Goal: Task Accomplishment & Management: Use online tool/utility

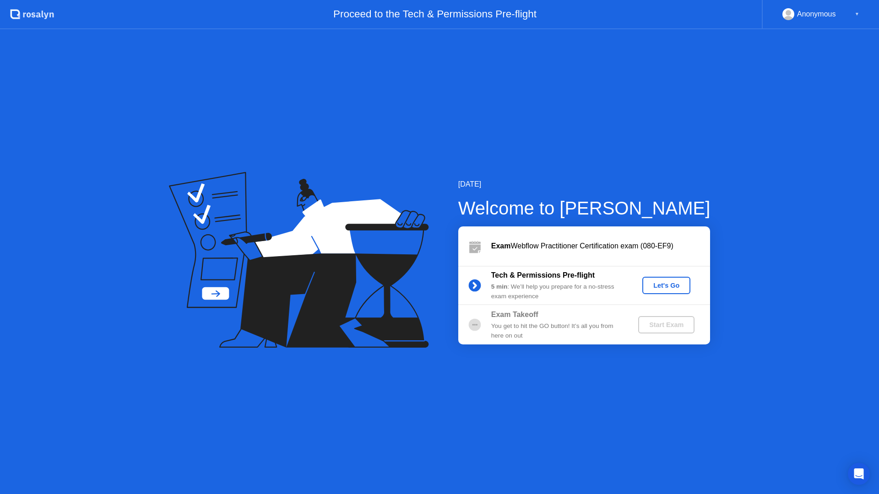
click at [668, 286] on div "Let's Go" at bounding box center [666, 285] width 41 height 7
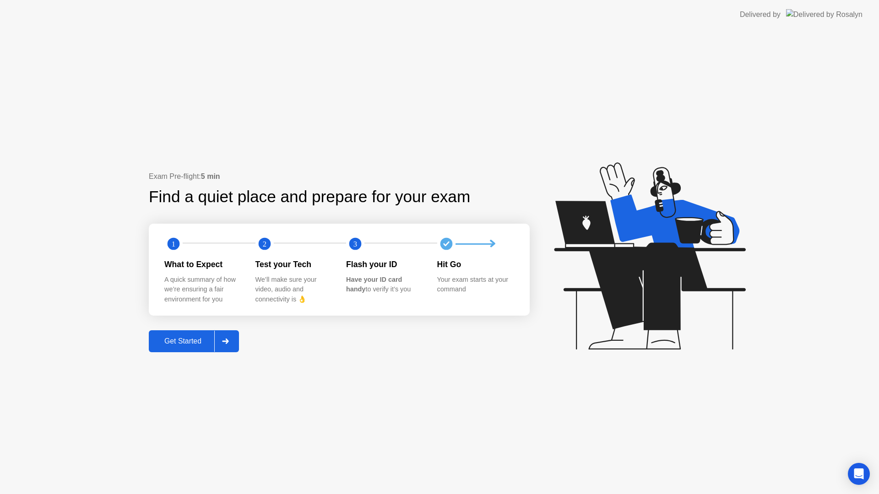
click at [193, 340] on div "Get Started" at bounding box center [183, 341] width 63 height 8
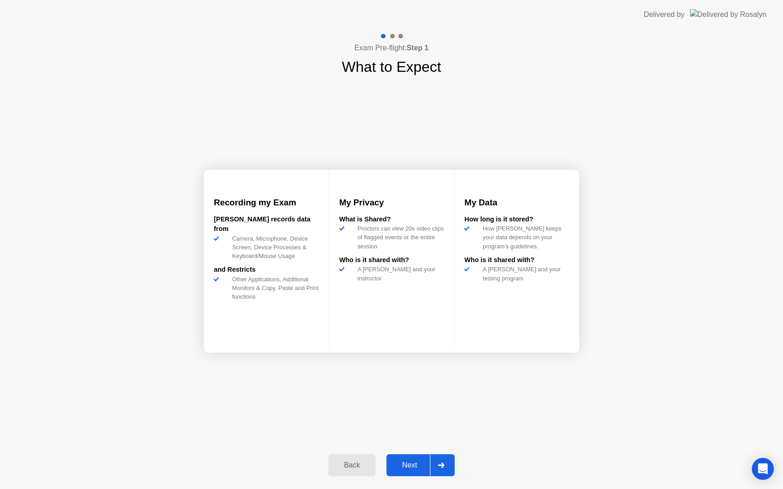
click at [417, 468] on div "Next" at bounding box center [409, 465] width 41 height 8
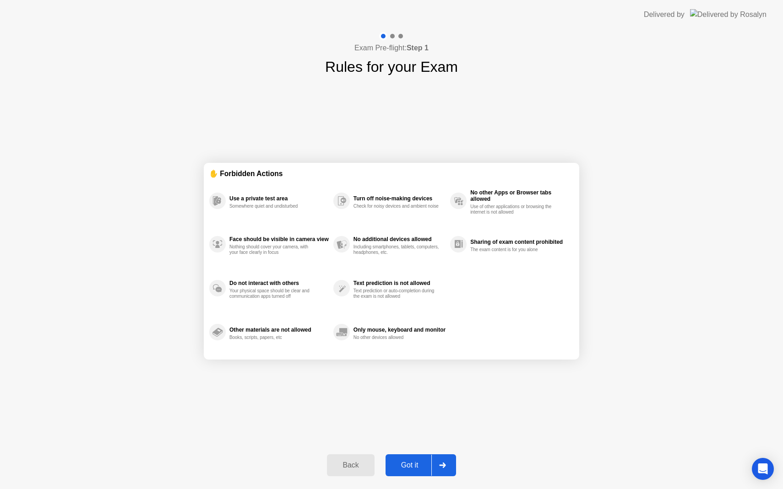
click at [414, 468] on div "Got it" at bounding box center [409, 465] width 43 height 8
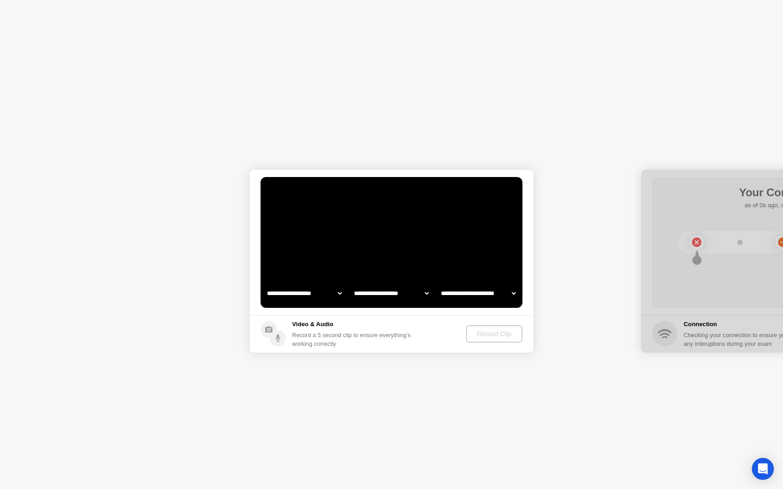
select select "**********"
select select "*******"
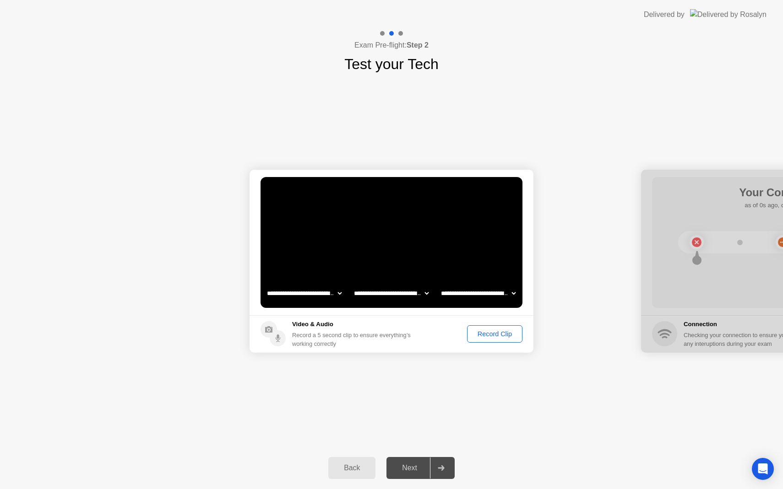
click at [483, 335] on div "Record Clip" at bounding box center [494, 334] width 49 height 7
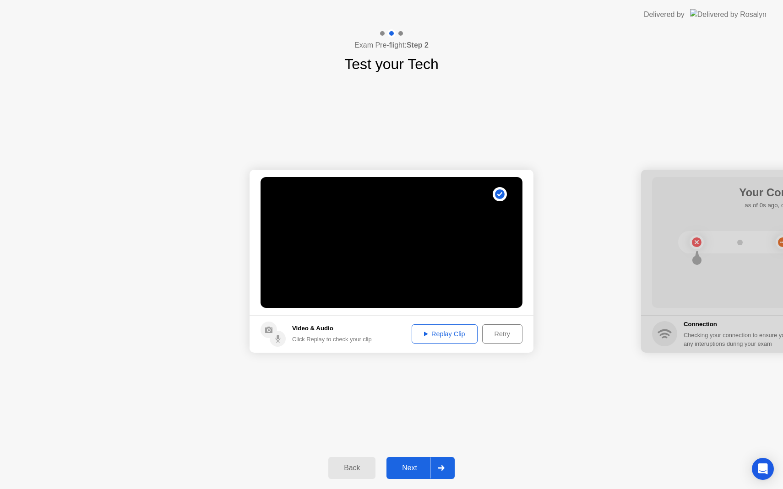
click at [410, 471] on div "Next" at bounding box center [409, 468] width 41 height 8
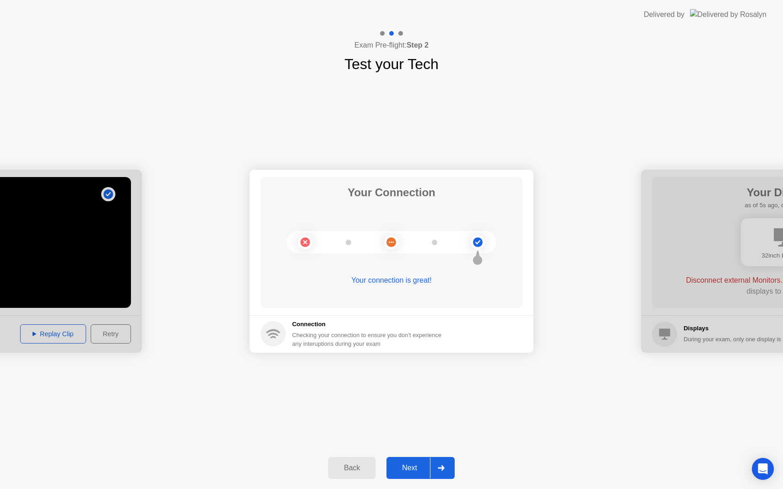
click at [414, 467] on div "Next" at bounding box center [409, 468] width 41 height 8
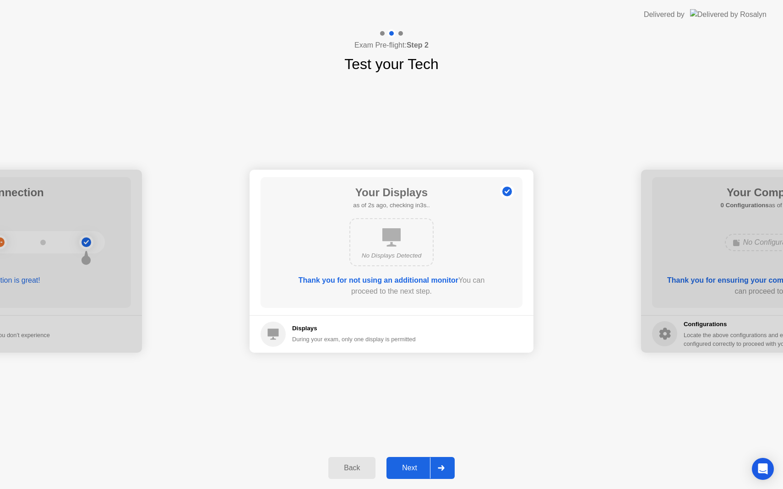
click at [416, 469] on div "Next" at bounding box center [409, 468] width 41 height 8
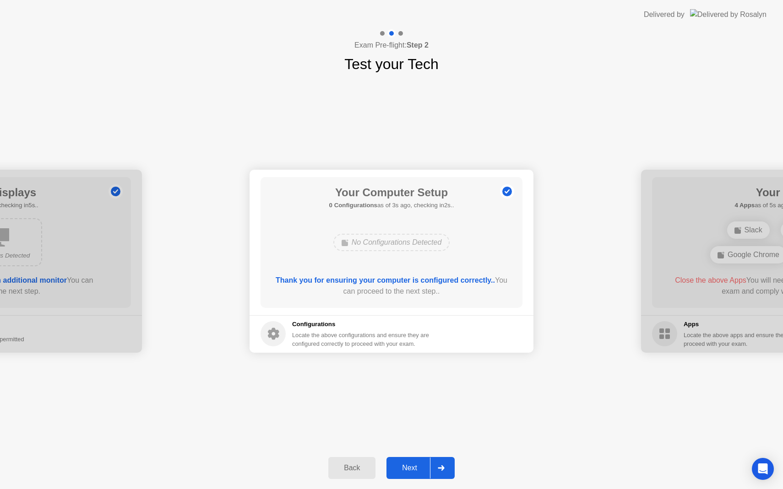
click at [404, 466] on div "Next" at bounding box center [409, 468] width 41 height 8
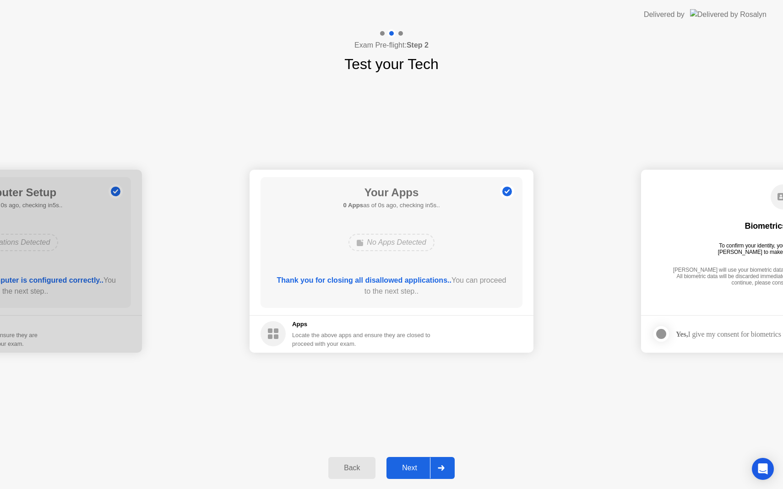
click at [408, 465] on div "Next" at bounding box center [409, 468] width 41 height 8
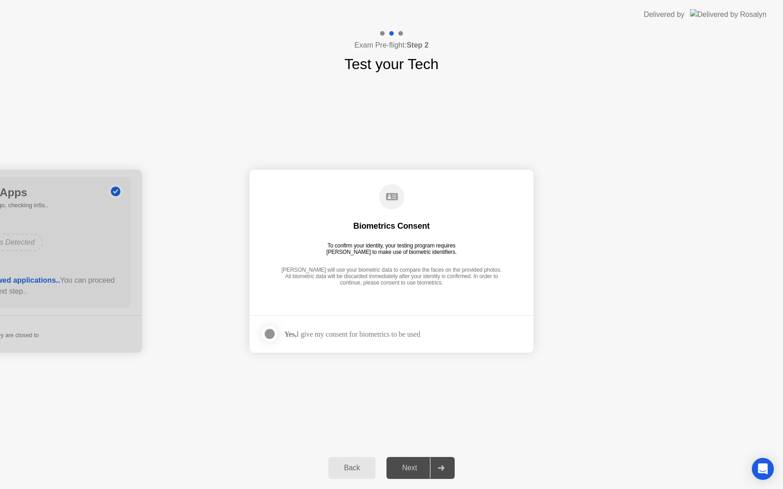
click at [411, 470] on div "Next" at bounding box center [409, 468] width 41 height 8
click at [340, 342] on div "Yes, I give my consent for biometrics to be used" at bounding box center [341, 334] width 160 height 18
click at [270, 324] on footer "Yes, I give my consent for biometrics to be used" at bounding box center [392, 334] width 284 height 38
click at [269, 332] on div at bounding box center [269, 334] width 11 height 11
click at [405, 467] on div "Next" at bounding box center [409, 468] width 41 height 8
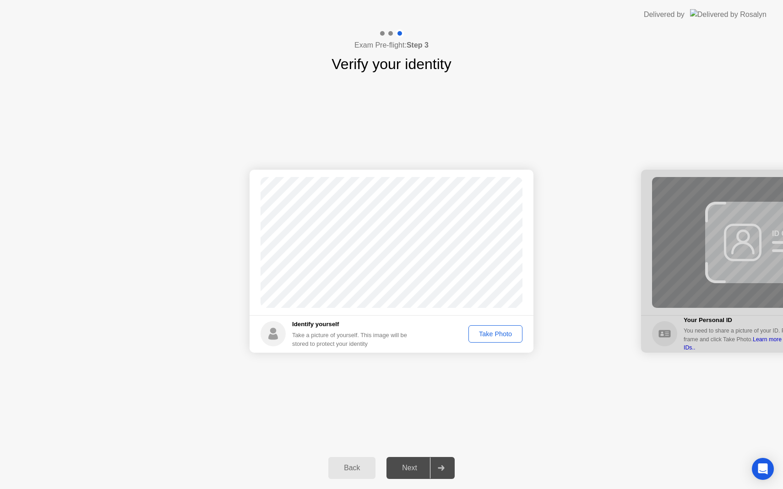
click at [405, 467] on div "Next" at bounding box center [409, 468] width 41 height 8
click at [485, 333] on div "Take Photo" at bounding box center [496, 334] width 48 height 7
click at [411, 471] on div "Next" at bounding box center [409, 468] width 41 height 8
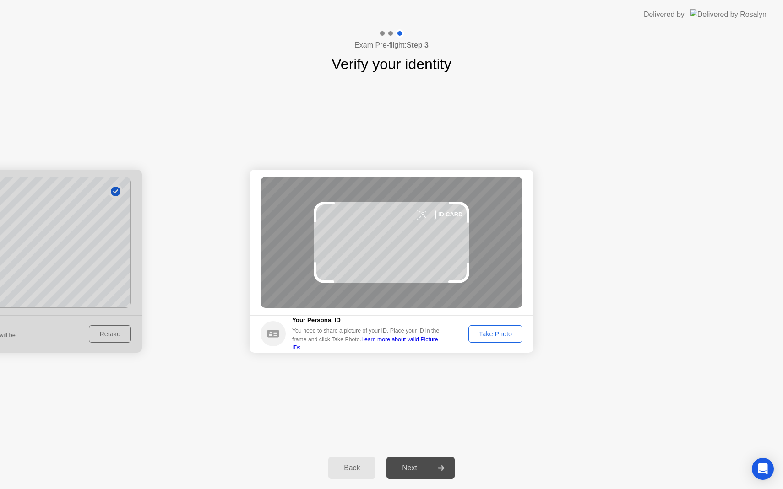
click at [490, 337] on div "Take Photo" at bounding box center [496, 334] width 48 height 7
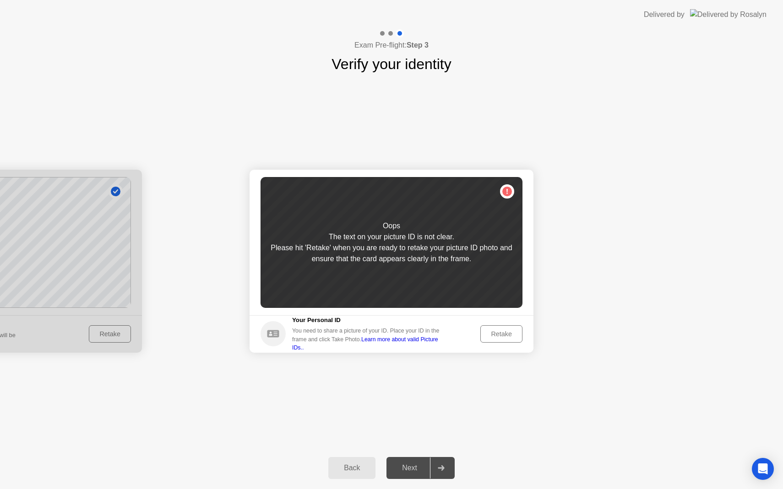
click at [490, 337] on div "Retake" at bounding box center [501, 334] width 36 height 7
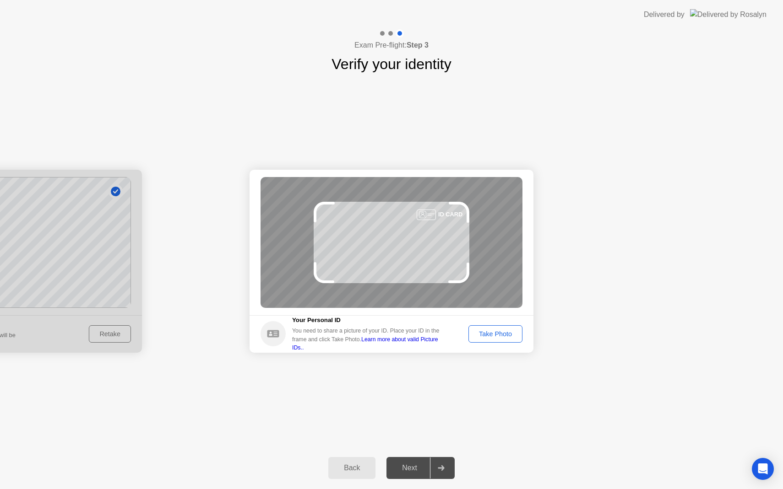
click at [490, 337] on div "Take Photo" at bounding box center [496, 334] width 48 height 7
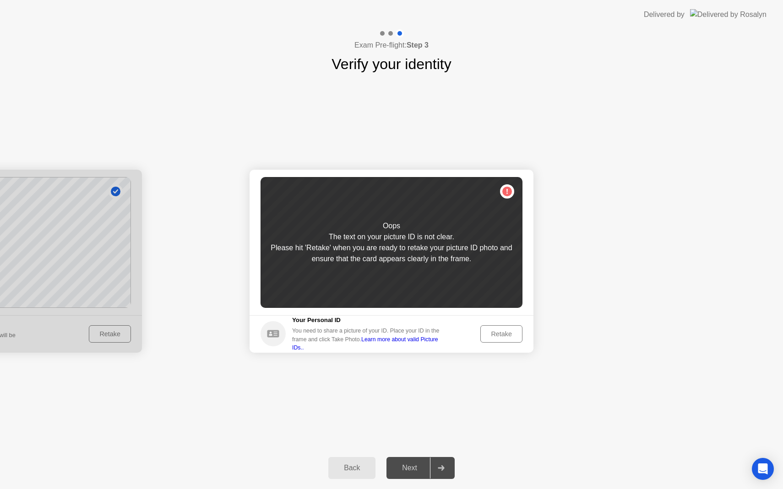
click at [490, 337] on div "Retake" at bounding box center [501, 334] width 36 height 7
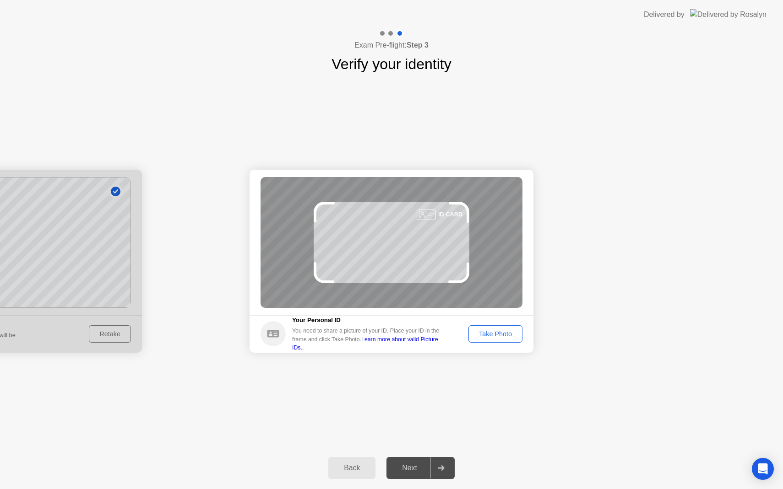
click at [490, 337] on div "Take Photo" at bounding box center [496, 334] width 48 height 7
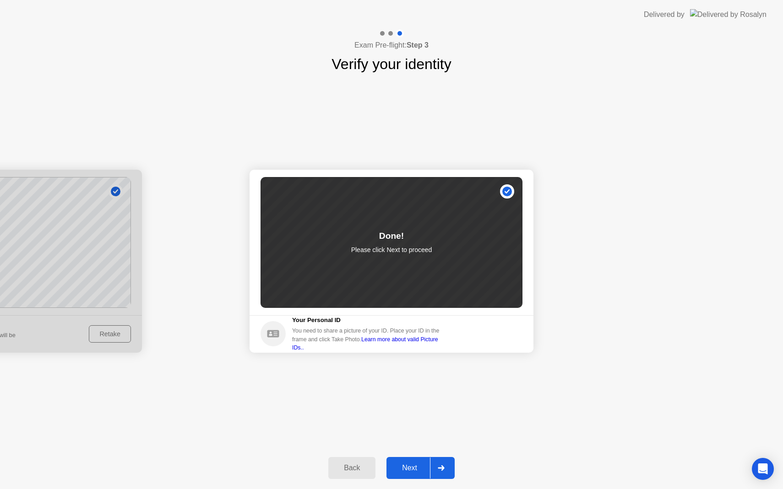
click at [415, 467] on div "Next" at bounding box center [409, 468] width 41 height 8
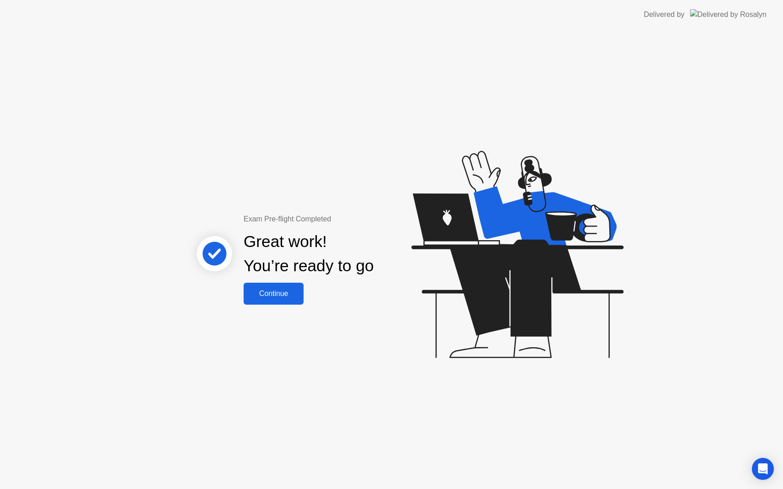
click at [286, 293] on div "Continue" at bounding box center [273, 294] width 54 height 8
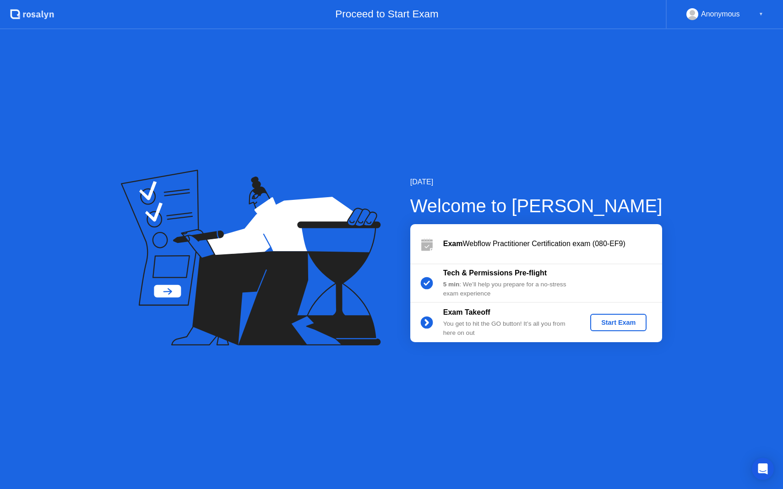
click at [608, 319] on div "Start Exam" at bounding box center [618, 322] width 49 height 7
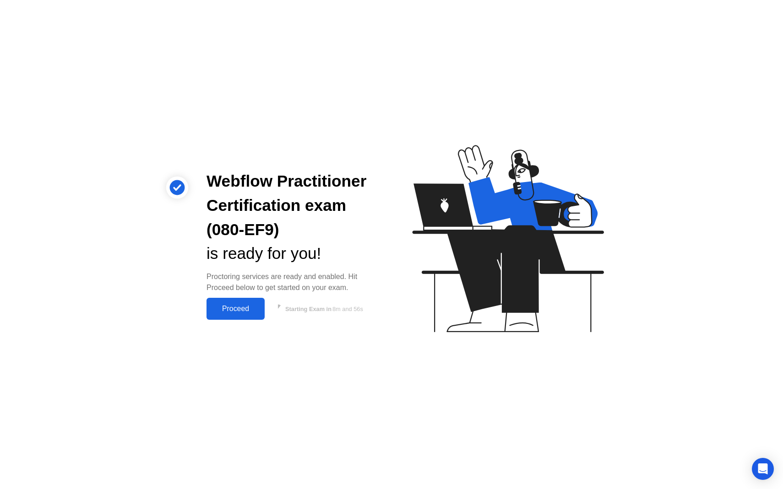
click at [241, 312] on div "Proceed" at bounding box center [235, 309] width 53 height 8
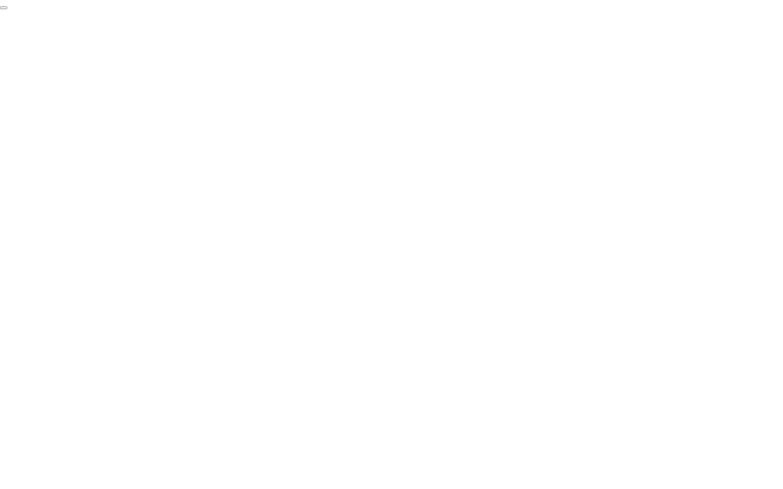
click div "End Proctoring Session"
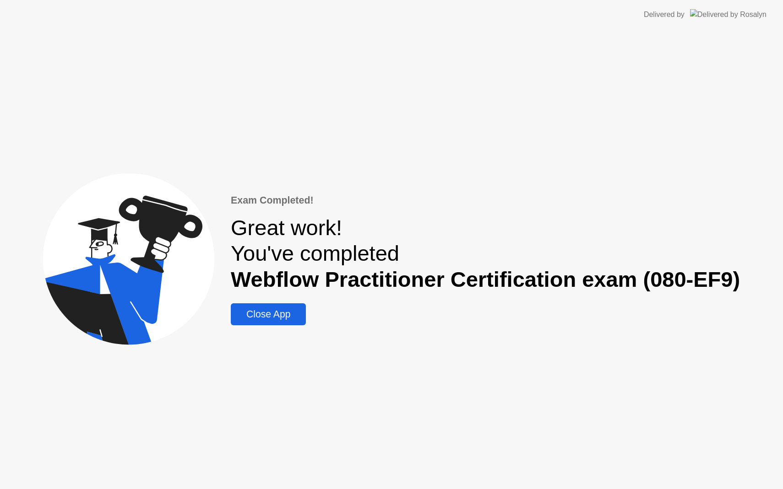
click at [276, 320] on div "Close App" at bounding box center [268, 314] width 70 height 11
